Goal: Answer question/provide support

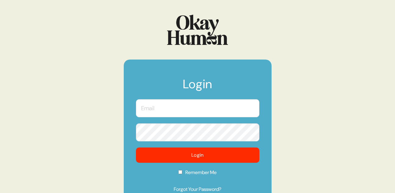
click at [180, 114] on input "text" at bounding box center [197, 108] width 123 height 18
click at [0, 192] on com-1password-button at bounding box center [0, 193] width 0 height 0
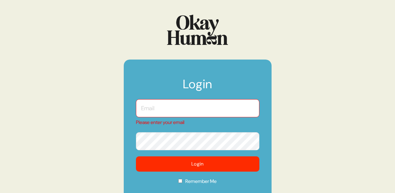
type input "[EMAIL_ADDRESS][DOMAIN_NAME]"
checkbox input "true"
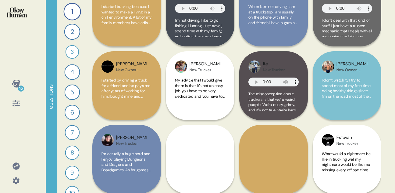
scroll to position [1122, 0]
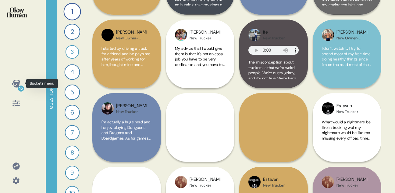
click at [13, 88] on div "15" at bounding box center [16, 83] width 15 height 15
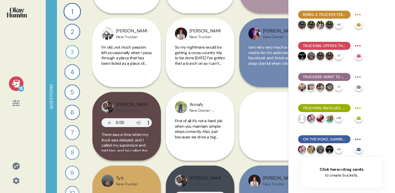
scroll to position [875, 0]
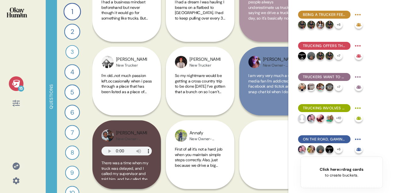
click at [16, 83] on icon at bounding box center [16, 84] width 8 height 8
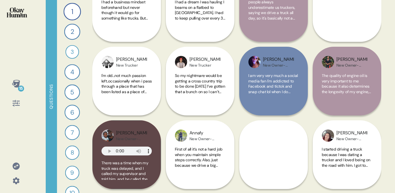
click at [16, 83] on icon at bounding box center [16, 84] width 8 height 8
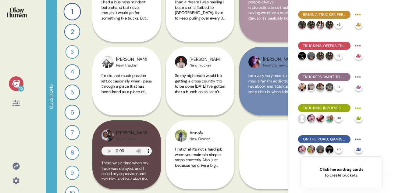
click at [19, 23] on div at bounding box center [16, 16] width 22 height 23
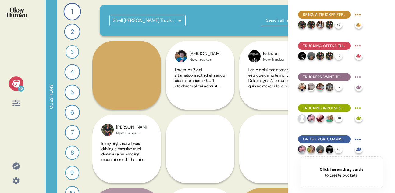
click at [19, 81] on icon at bounding box center [16, 83] width 9 height 9
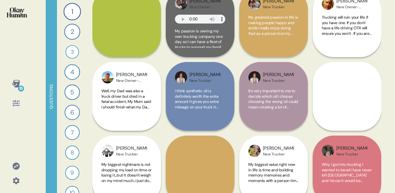
scroll to position [2106, 0]
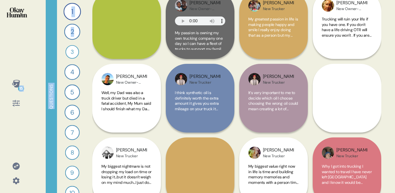
click at [87, 34] on div "1 What do you love most about being a trucker? 107 Responses text Responses 2 W…" at bounding box center [72, 96] width 30 height 193
